Goal: Task Accomplishment & Management: Manage account settings

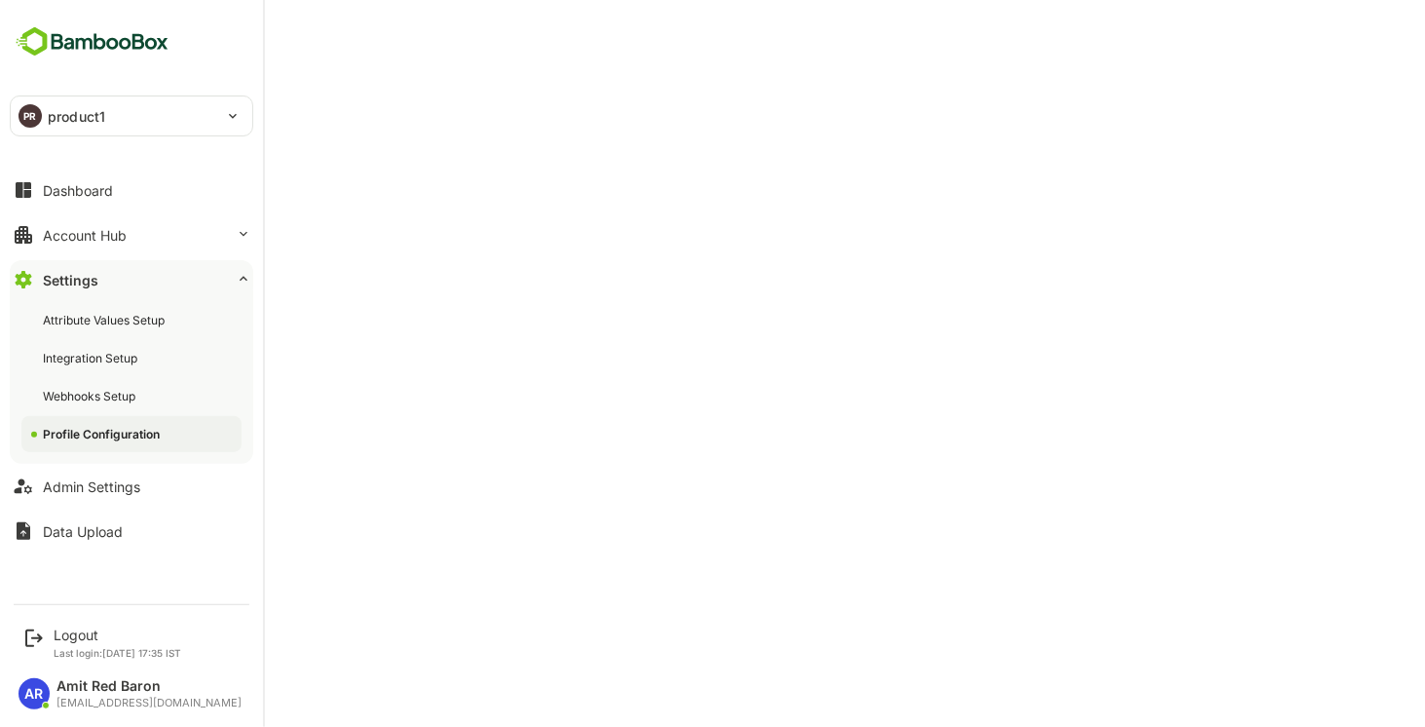
click at [244, 280] on icon at bounding box center [244, 279] width 16 height 16
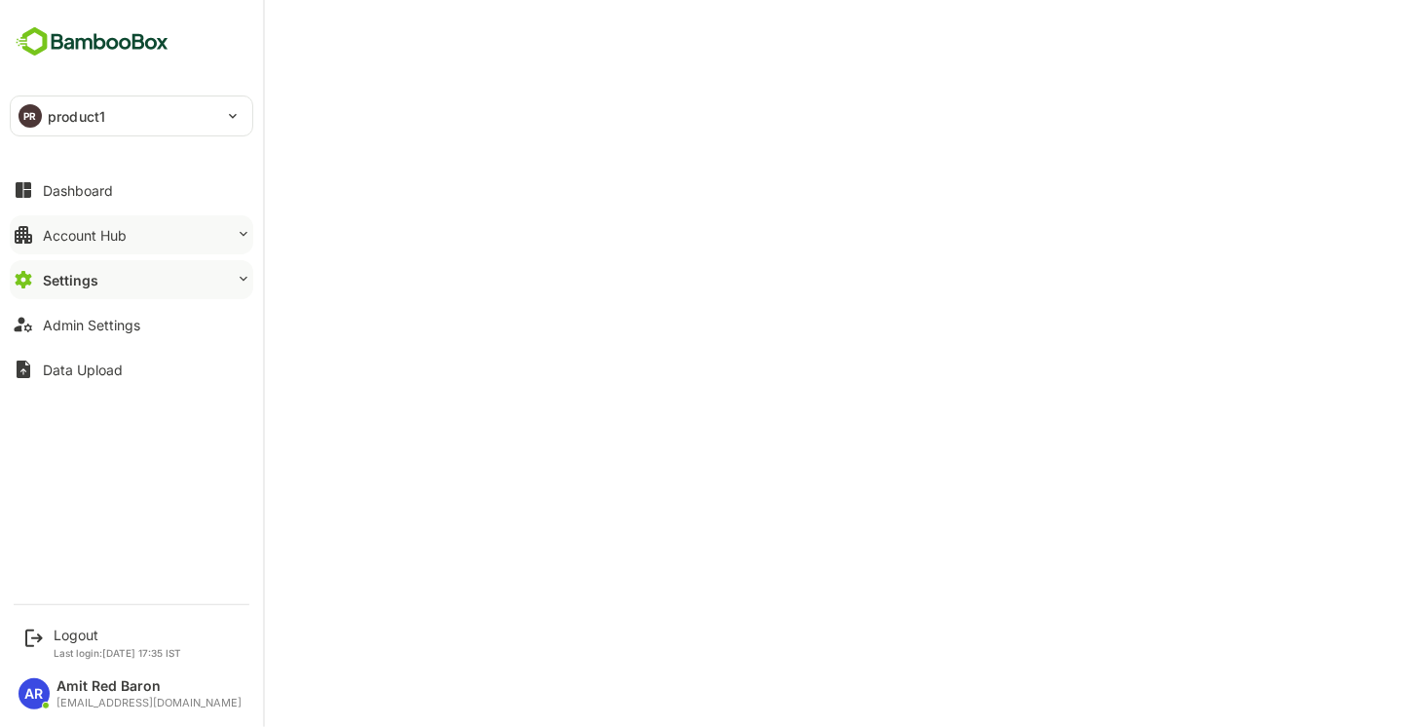
click at [230, 235] on button "Account Hub" at bounding box center [131, 234] width 243 height 39
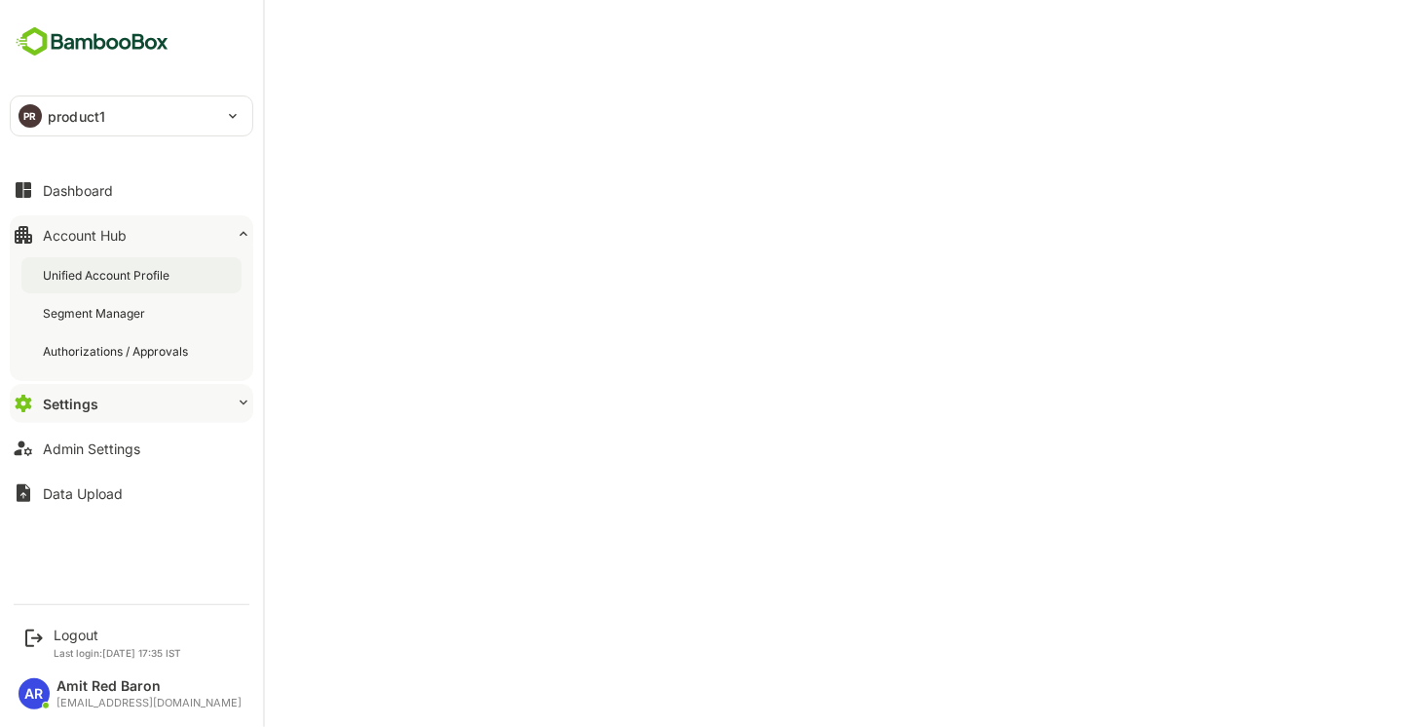
click at [142, 271] on div "Unified Account Profile" at bounding box center [108, 275] width 131 height 17
click at [87, 409] on div "Settings" at bounding box center [69, 403] width 53 height 17
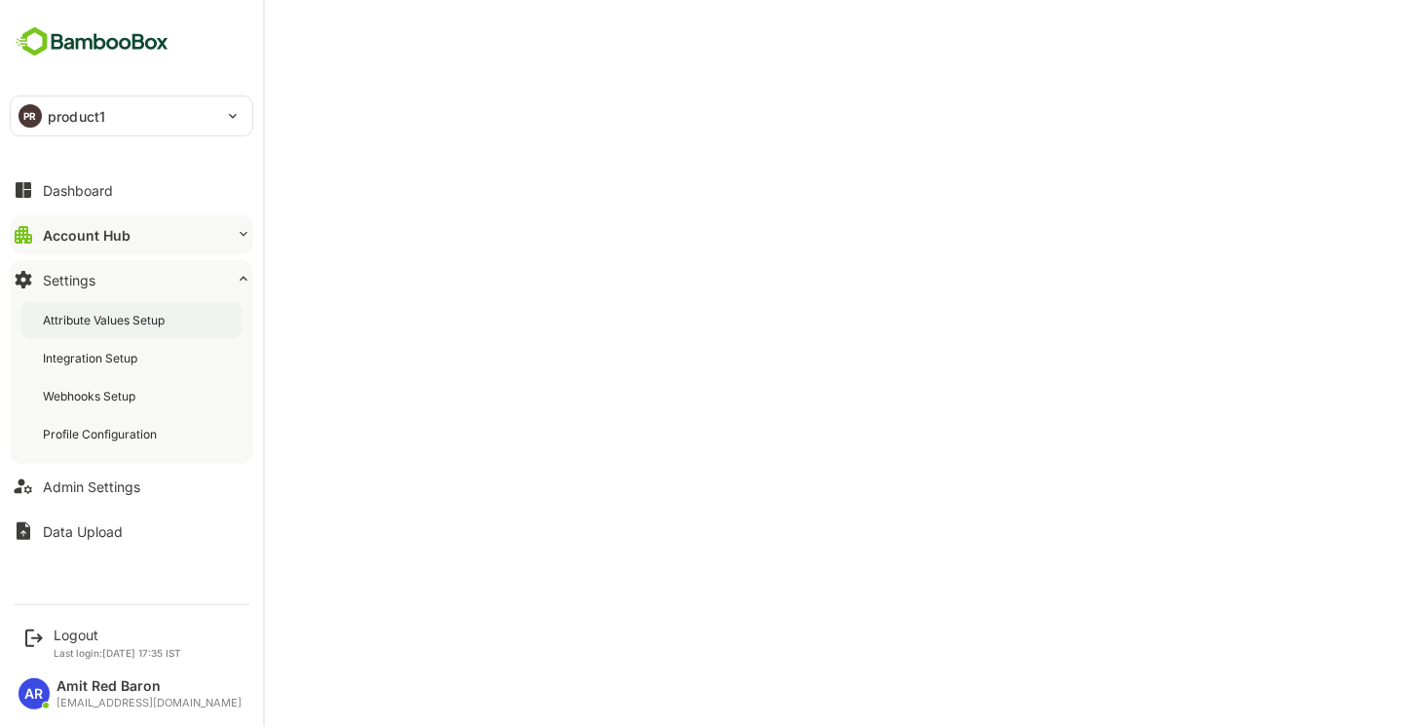
click at [150, 322] on div "Attribute Values Setup" at bounding box center [106, 320] width 126 height 17
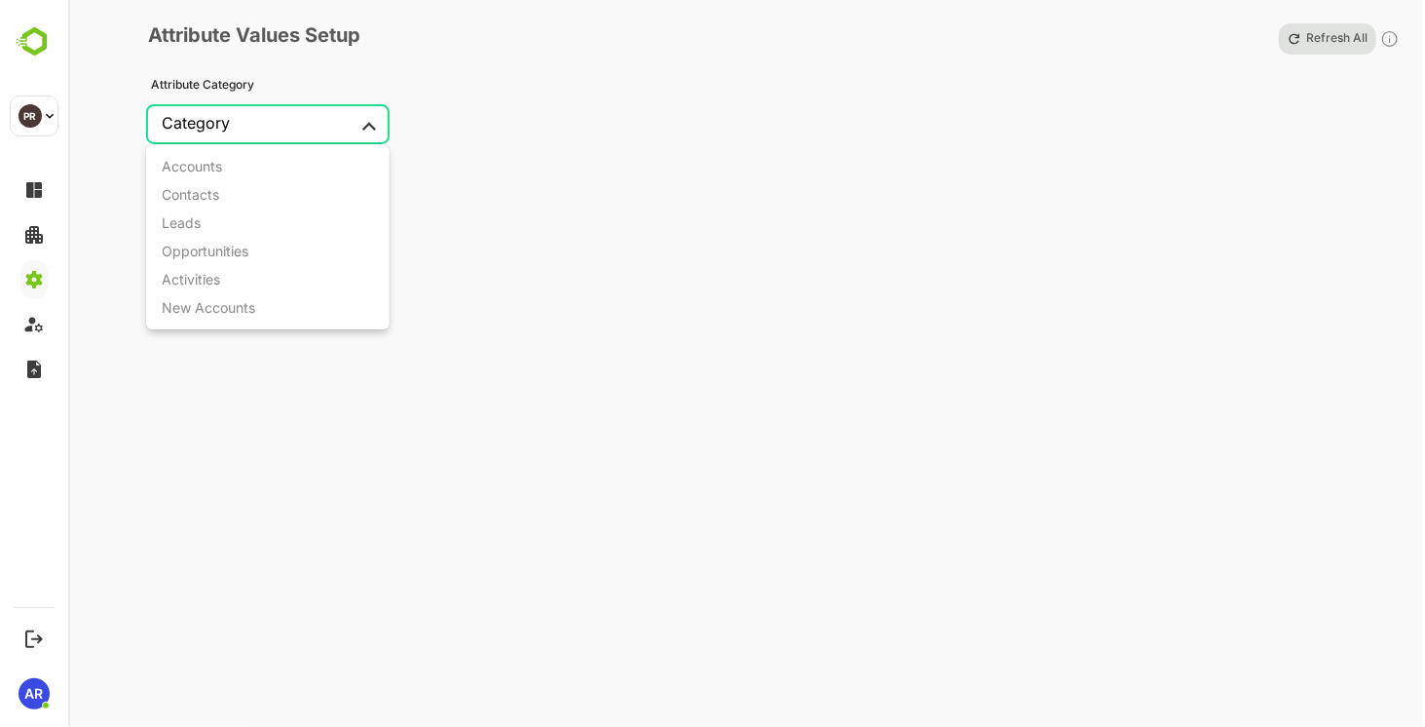
click at [369, 120] on body "PR product1 ******** PR Logout Last login: [DATE] 17:35 IST AR Amit Red Baron […" at bounding box center [712, 363] width 1425 height 727
click at [201, 195] on div "Contacts" at bounding box center [190, 194] width 57 height 17
type input "********"
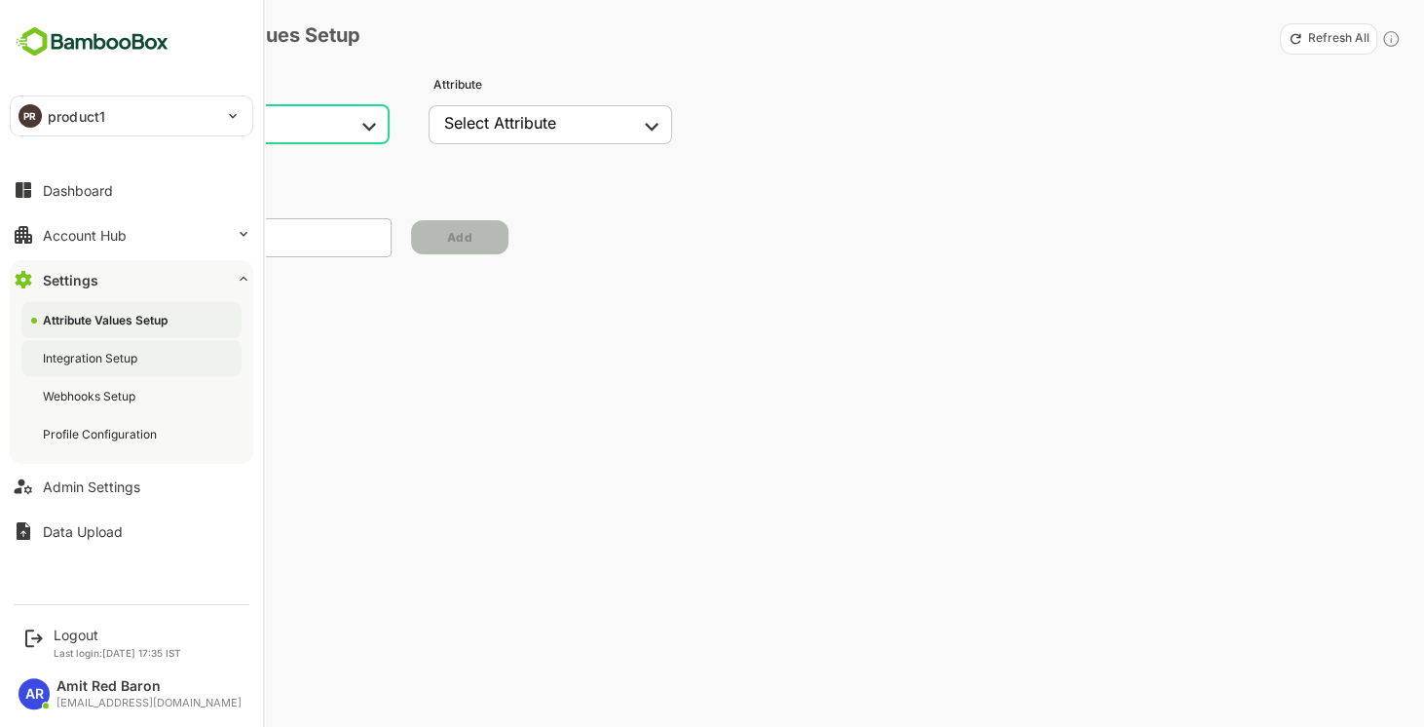
click at [95, 359] on div "Integration Setup" at bounding box center [92, 358] width 98 height 17
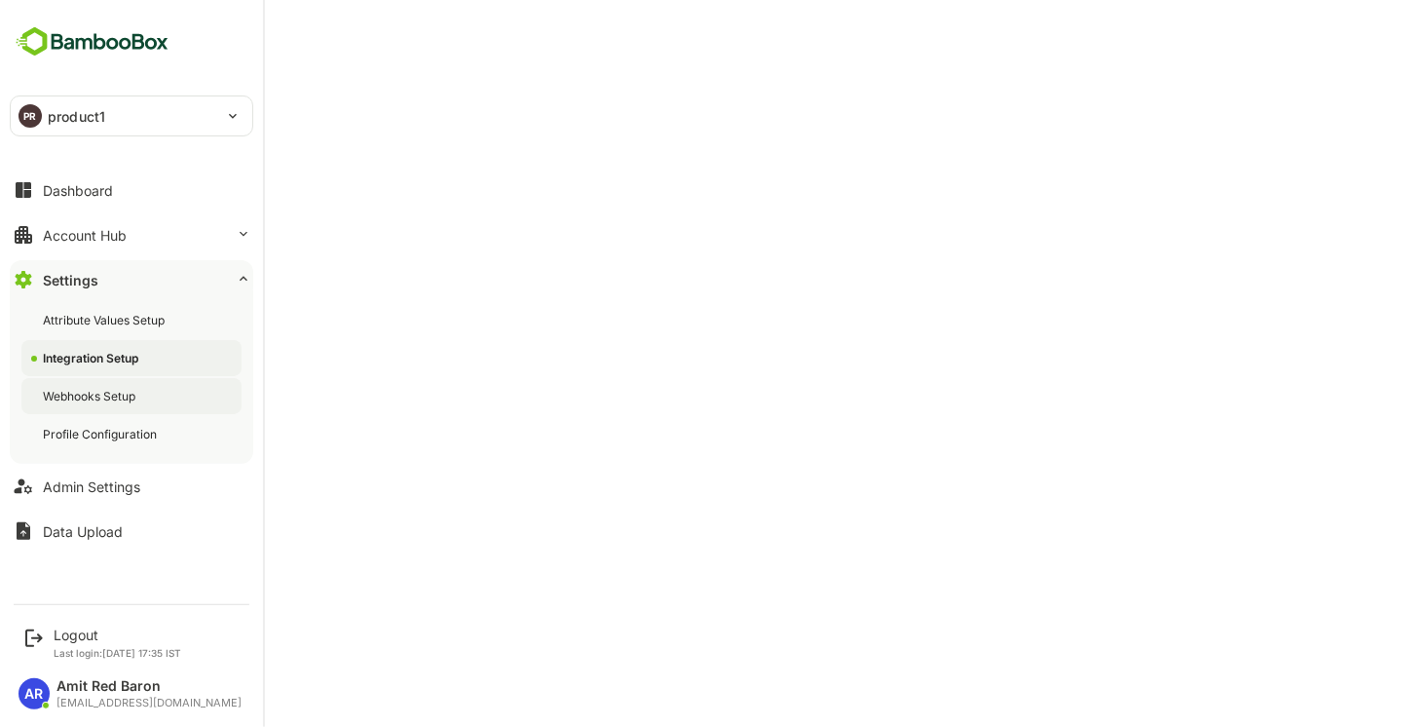
click at [108, 402] on div "Webhooks Setup" at bounding box center [91, 396] width 96 height 17
click at [112, 437] on div "Profile Configuration" at bounding box center [102, 434] width 118 height 17
